Goal: Task Accomplishment & Management: Use online tool/utility

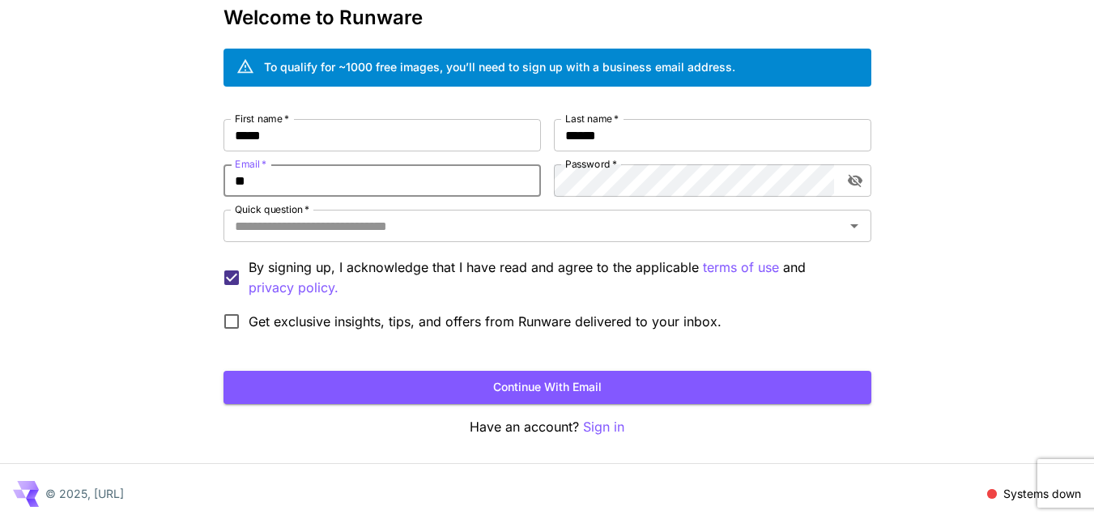
type input "**********"
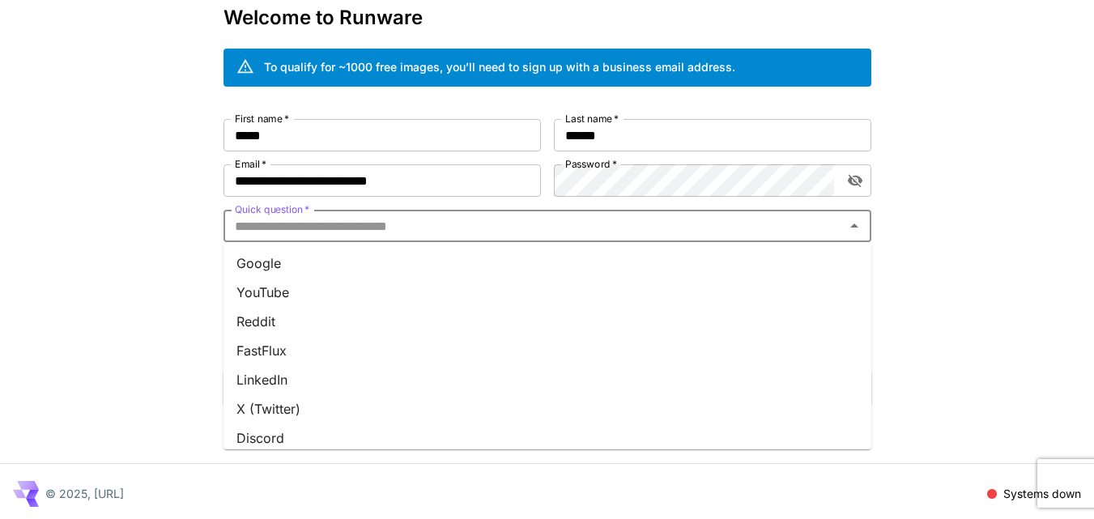
click at [381, 228] on input "Quick question   *" at bounding box center [533, 226] width 611 height 23
click at [272, 294] on li "YouTube" at bounding box center [548, 292] width 648 height 29
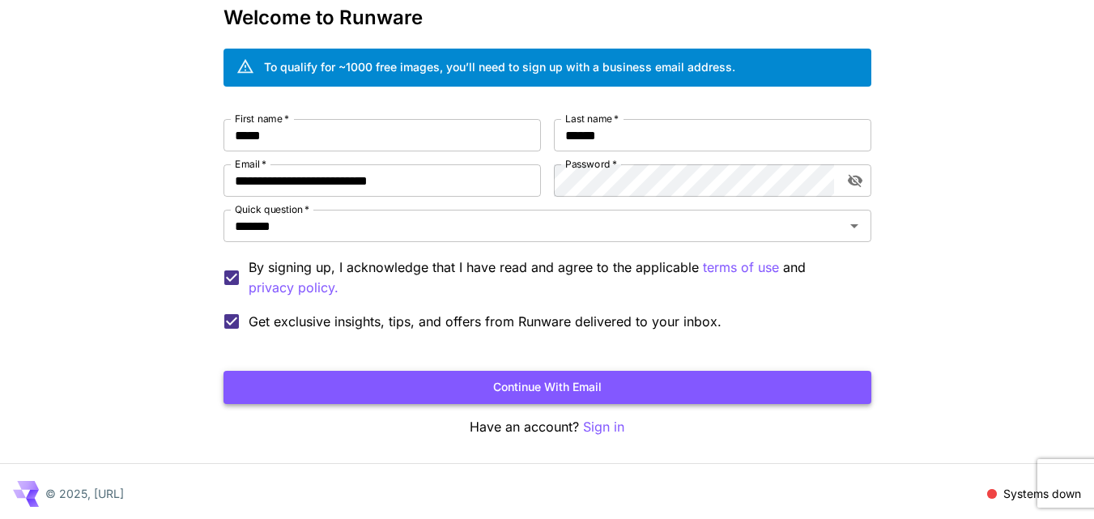
click at [539, 383] on button "Continue with email" at bounding box center [548, 387] width 648 height 33
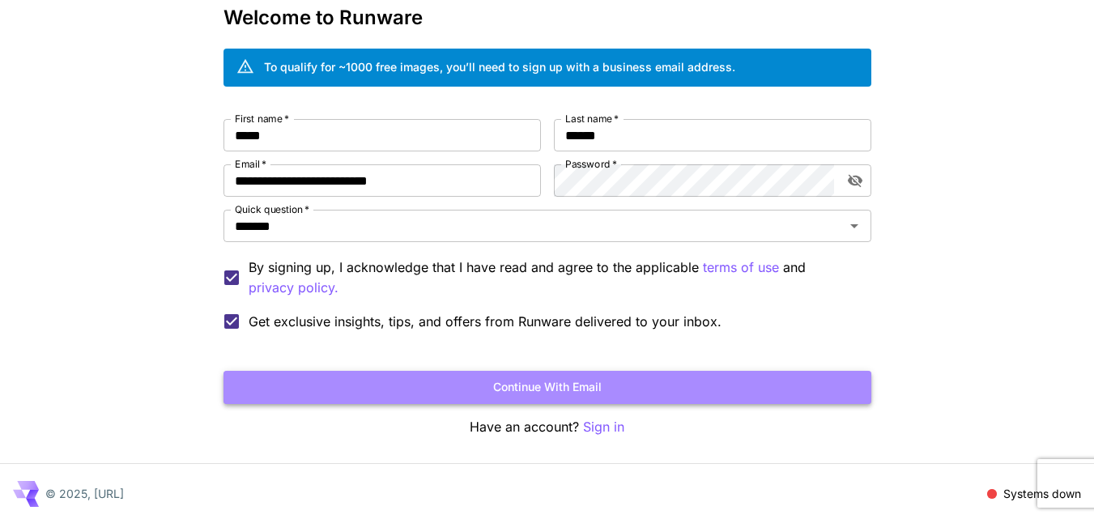
click at [585, 381] on button "Continue with email" at bounding box center [548, 387] width 648 height 33
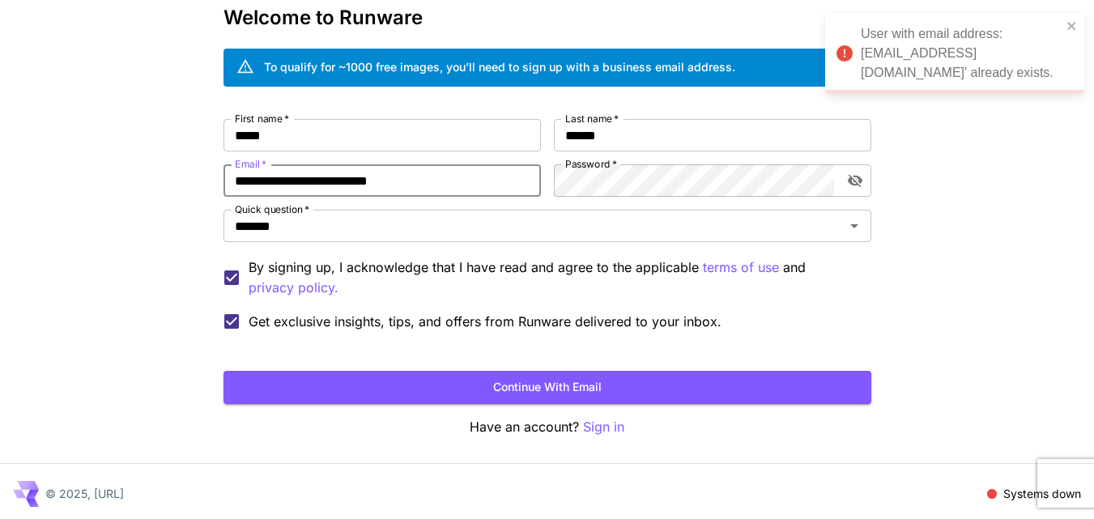
click at [474, 180] on input "**********" at bounding box center [382, 180] width 317 height 32
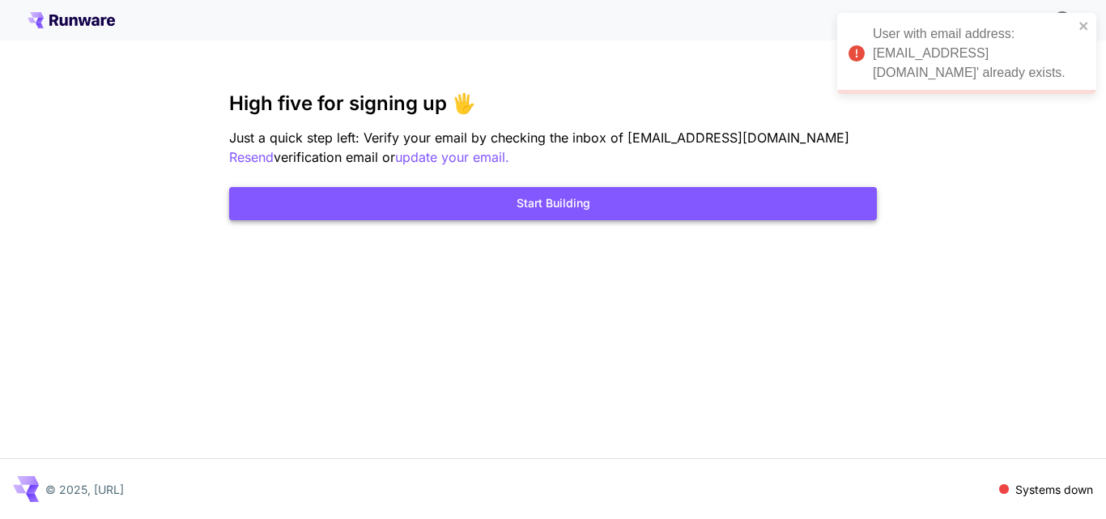
click at [541, 203] on button "Start Building" at bounding box center [553, 203] width 648 height 33
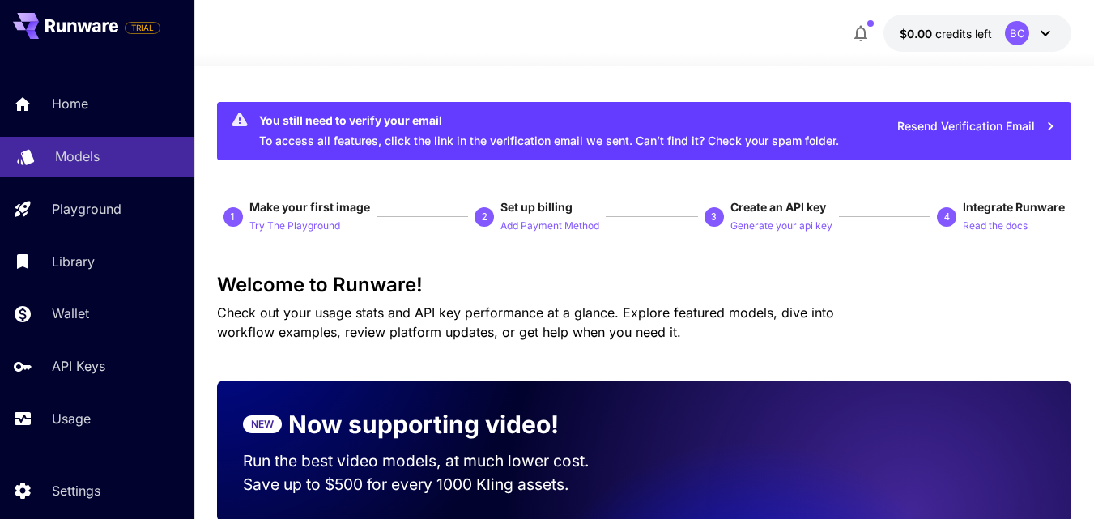
click at [85, 144] on link "Models" at bounding box center [97, 157] width 194 height 40
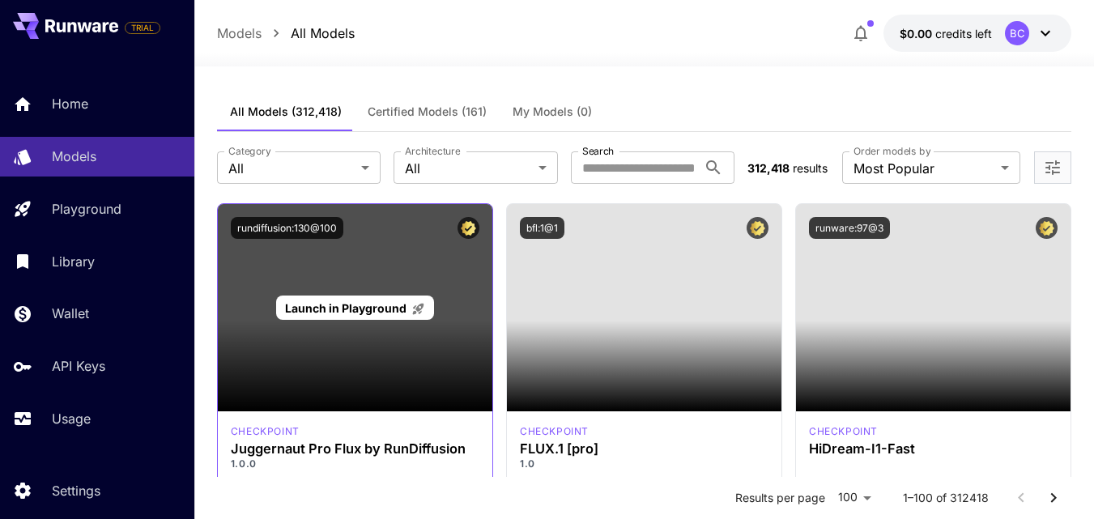
click at [376, 311] on span "Launch in Playground" at bounding box center [345, 308] width 121 height 14
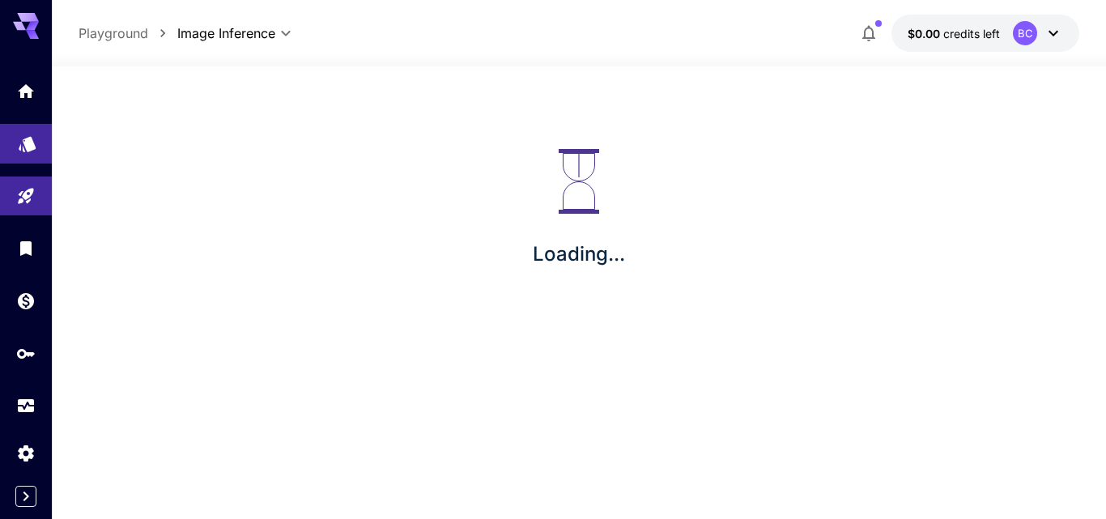
click at [42, 147] on link at bounding box center [26, 144] width 52 height 40
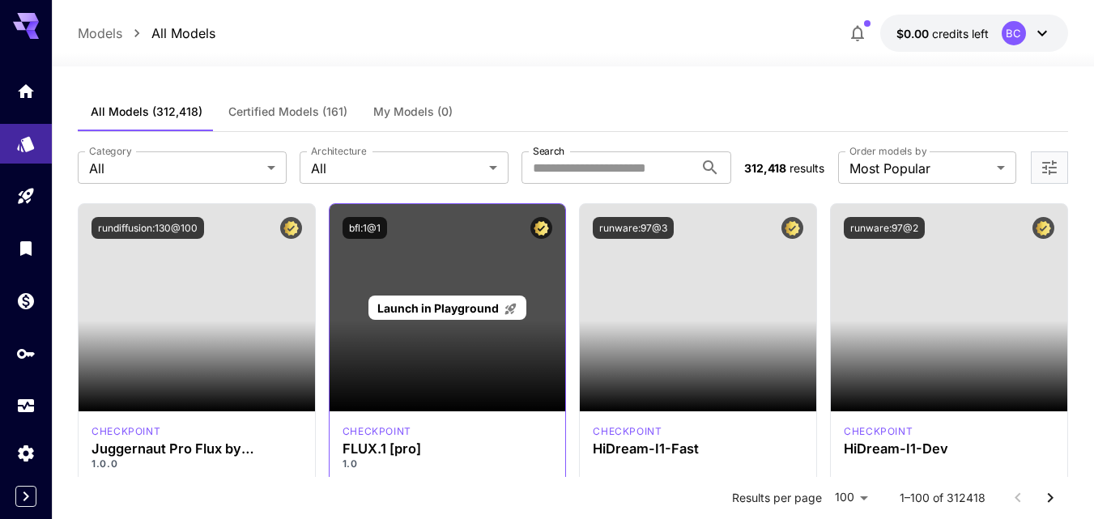
click at [424, 302] on span "Launch in Playground" at bounding box center [437, 308] width 121 height 14
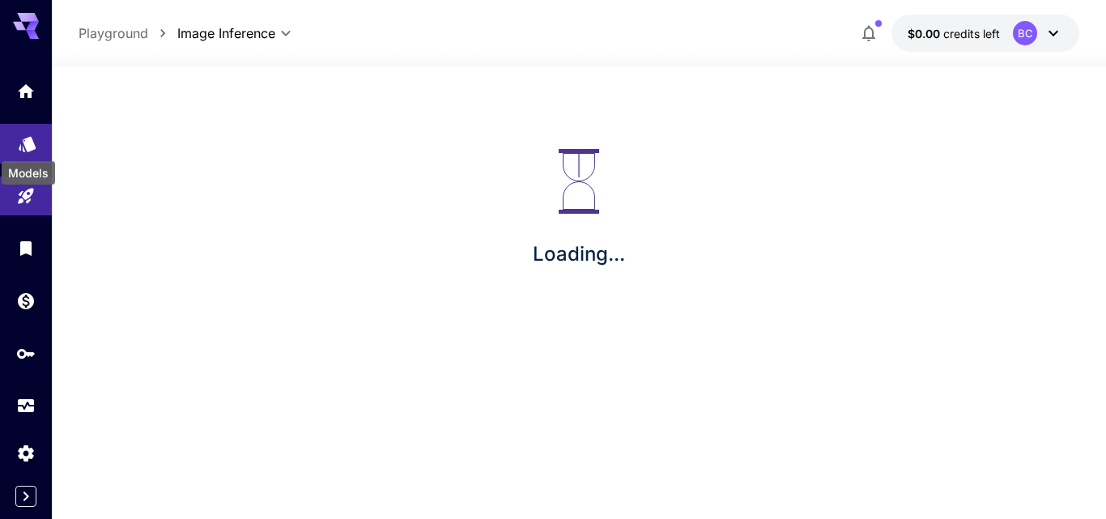
click at [30, 141] on icon "Models" at bounding box center [27, 138] width 17 height 15
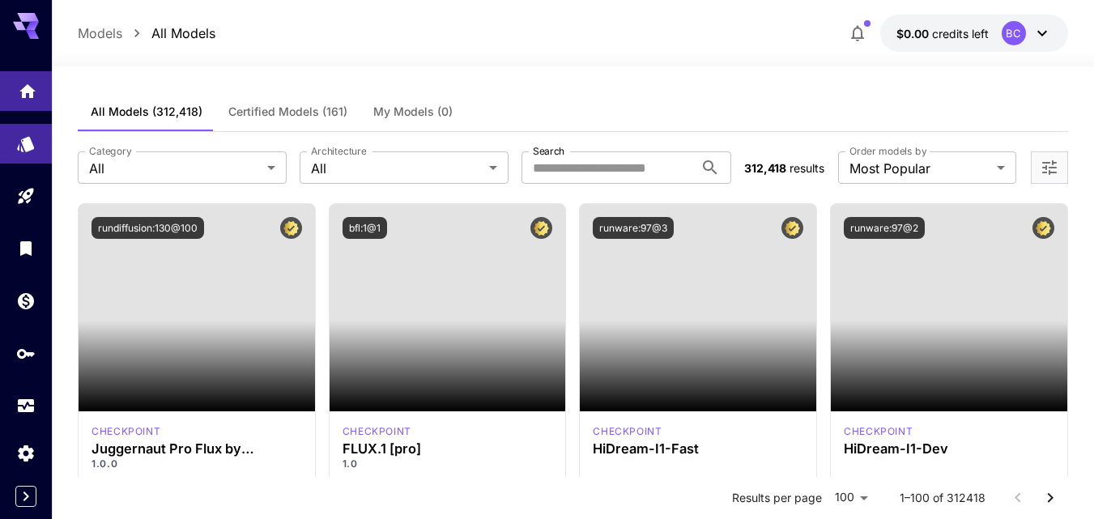
click at [32, 103] on link at bounding box center [26, 91] width 52 height 40
